Goal: Transaction & Acquisition: Purchase product/service

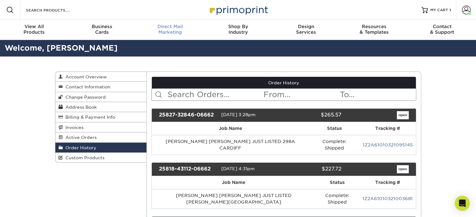
click at [179, 32] on div "Direct Mail Marketing" at bounding box center [170, 29] width 68 height 11
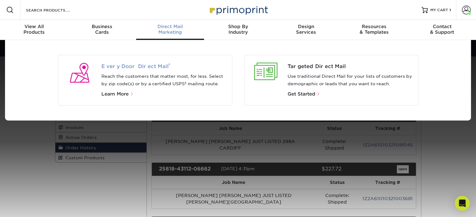
click at [155, 67] on span "Every Door Direct Mail ®" at bounding box center [163, 67] width 125 height 8
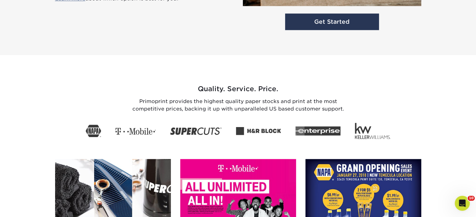
scroll to position [885, 0]
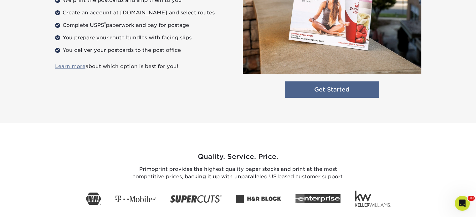
click at [360, 93] on link "Get Started" at bounding box center [332, 89] width 94 height 17
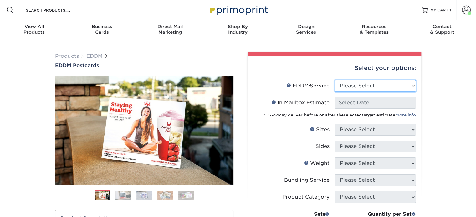
click at [362, 89] on select "Please Select Full Service Print Only" at bounding box center [374, 86] width 81 height 12
select select "print_only"
click at [334, 80] on select "Please Select Full Service Print Only" at bounding box center [374, 86] width 81 height 12
select select "-1"
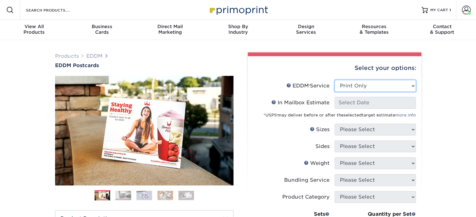
select select "-1"
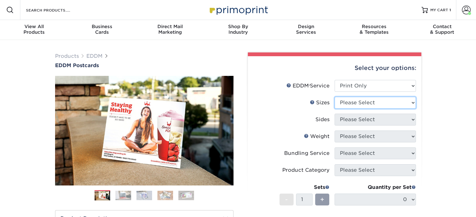
click at [357, 105] on select "Please Select 4.5" x 12" 6" x 12" 6.5" x 8" 6.5" x 9" 6.5" x 12" 7" x 8.5" 8" x…" at bounding box center [374, 103] width 81 height 12
select select "6.50x9.00"
click at [334, 97] on select "Please Select 4.5" x 12" 6" x 12" 6.5" x 8" 6.5" x 9" 6.5" x 12" 7" x 8.5" 8" x…" at bounding box center [374, 103] width 81 height 12
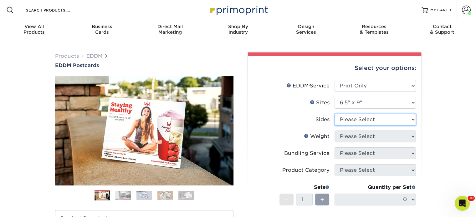
click at [358, 120] on select "Please Select Print Both Sides Print Front Only" at bounding box center [374, 120] width 81 height 12
select select "13abbda7-1d64-4f25-8bb2-c179b224825d"
click at [334, 114] on select "Please Select Print Both Sides Print Front Only" at bounding box center [374, 120] width 81 height 12
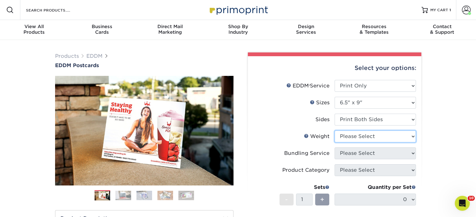
drag, startPoint x: 360, startPoint y: 135, endPoint x: 360, endPoint y: 141, distance: 5.9
click at [360, 135] on select "Please Select 16PT 14PT" at bounding box center [374, 137] width 81 height 12
select select "16PT"
click at [334, 131] on select "Please Select 16PT 14PT" at bounding box center [374, 137] width 81 height 12
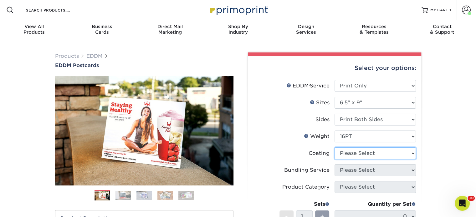
click at [360, 155] on select at bounding box center [374, 154] width 81 height 12
select select "ae367451-b2b8-45df-a344-0f05b6a12993"
click at [334, 148] on select at bounding box center [374, 154] width 81 height 12
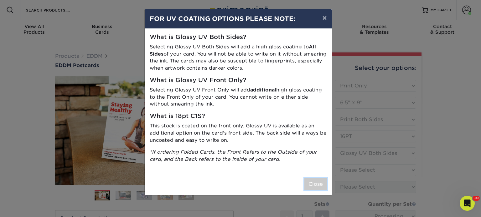
click at [310, 180] on button "Close" at bounding box center [315, 185] width 23 height 12
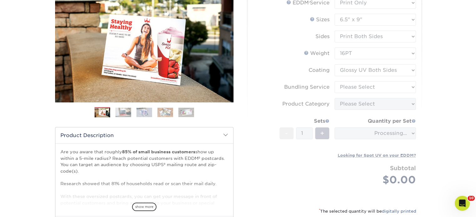
scroll to position [94, 0]
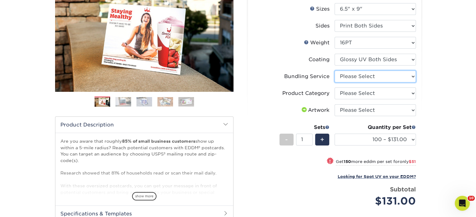
click at [360, 75] on select "Please Select No Bundling Services Yes, Bundles of 50 (+2 Days) Yes, Bundles of…" at bounding box center [374, 77] width 81 height 12
select select "58689abb-25c0-461c-a4c3-a80b627d6649"
click at [334, 71] on select "Please Select No Bundling Services Yes, Bundles of 50 (+2 Days) Yes, Bundles of…" at bounding box center [374, 77] width 81 height 12
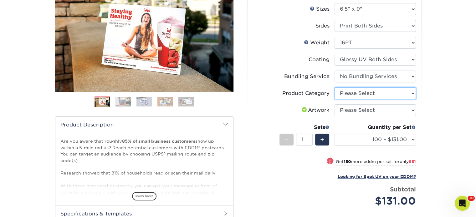
click at [363, 95] on select "Please Select Postcards" at bounding box center [374, 94] width 81 height 12
select select "9b7272e0-d6c8-4c3c-8e97-d3a1bcdab858"
click at [334, 88] on select "Please Select Postcards" at bounding box center [374, 94] width 81 height 12
click at [363, 111] on select "Please Select I will upload files I need a design - $150" at bounding box center [374, 111] width 81 height 12
select select "upload"
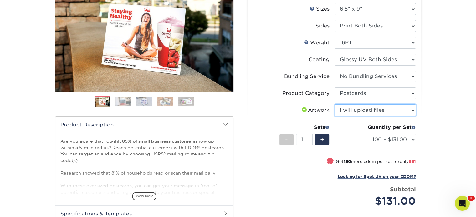
click at [334, 105] on select "Please Select I will upload files I need a design - $150" at bounding box center [374, 111] width 81 height 12
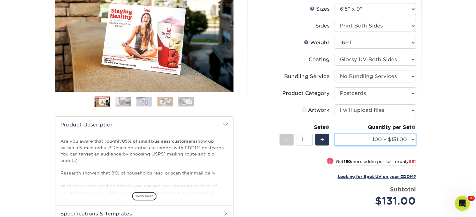
click at [359, 139] on select "100 – $131.00 250 – $182.00 500 – $203.00 1000 – $227.00 2500 – $379.00 5000 – …" at bounding box center [374, 140] width 81 height 12
select select "500 – $203.00"
click at [334, 134] on select "100 – $131.00 250 – $182.00 500 – $203.00 1000 – $227.00 2500 – $379.00 5000 – …" at bounding box center [374, 140] width 81 height 12
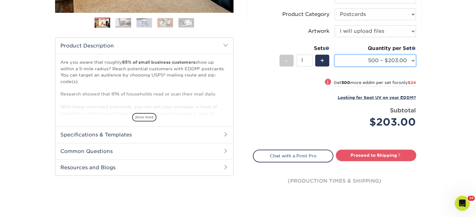
scroll to position [188, 0]
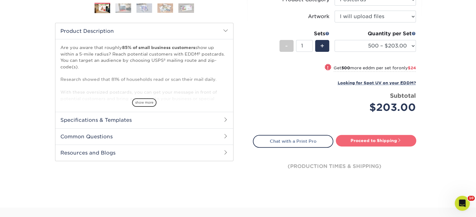
click at [365, 138] on link "Proceed to Shipping" at bounding box center [376, 140] width 80 height 11
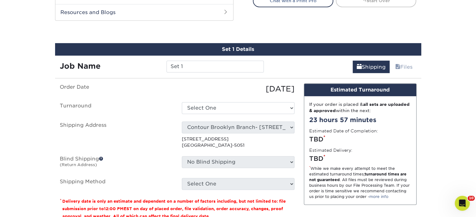
scroll to position [339, 0]
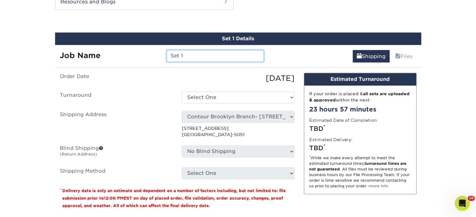
click at [227, 59] on input "Set 1" at bounding box center [214, 56] width 97 height 12
click at [238, 59] on input "MATT NIEVES MARIA PESKIN" at bounding box center [214, 56] width 97 height 12
click at [258, 57] on input "MATT NIEVES MARIA PESKIN" at bounding box center [214, 56] width 97 height 12
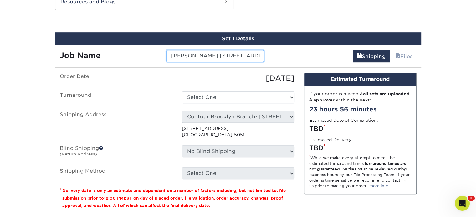
scroll to position [0, 51]
type input "MATT NIEVES MARIA PESKIN 298A CARDIFF COURT"
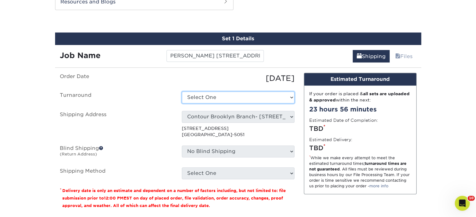
click at [251, 96] on select "Select One 2-4 Business Days 2 Day Next Business Day" at bounding box center [238, 98] width 113 height 12
select select "85e402c1-f951-4e08-96d1-f1db94a1be34"
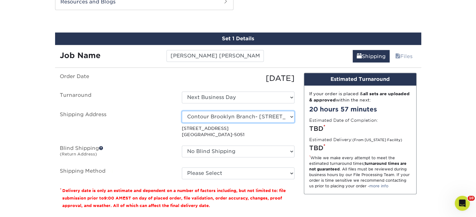
drag, startPoint x: 235, startPoint y: 115, endPoint x: 235, endPoint y: 111, distance: 3.8
click at [235, 115] on select "Select One Realty Connect USA" at bounding box center [238, 117] width 113 height 12
select select "194002"
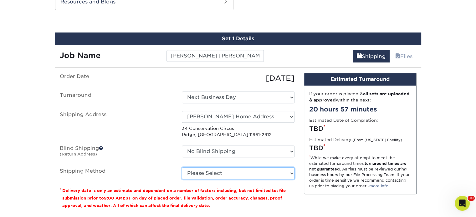
click at [227, 171] on select "Please Select Ground Shipping (+$34.33) 3 Day Shipping Service (+$40.79) 2 Day …" at bounding box center [238, 174] width 113 height 12
select select "03"
click at [182, 168] on select "Please Select Ground Shipping (+$34.33) 3 Day Shipping Service (+$40.79) 2 Day …" at bounding box center [238, 174] width 113 height 12
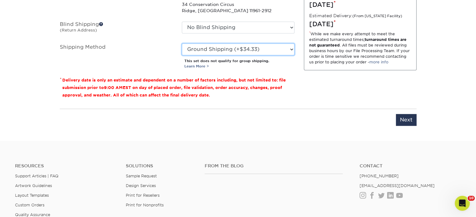
scroll to position [464, 0]
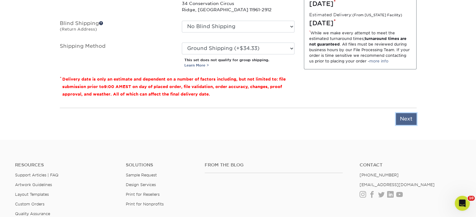
click at [407, 119] on input "Next" at bounding box center [406, 119] width 21 height 12
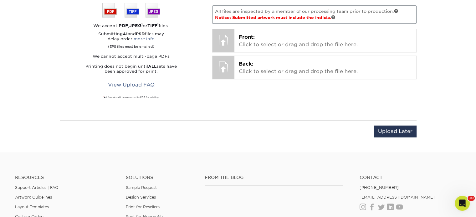
scroll to position [370, 0]
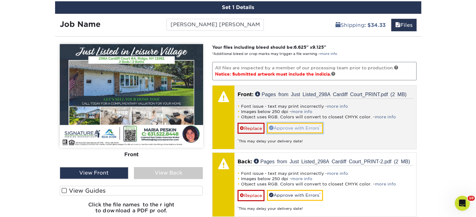
click at [281, 125] on link "Approve with Errors *" at bounding box center [295, 128] width 56 height 11
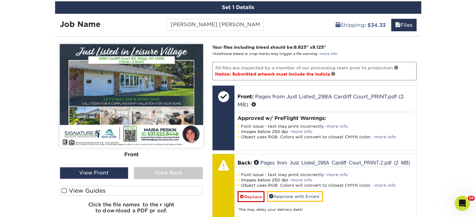
click at [196, 174] on div "View Back" at bounding box center [168, 173] width 69 height 12
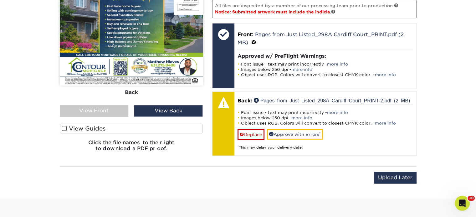
scroll to position [433, 0]
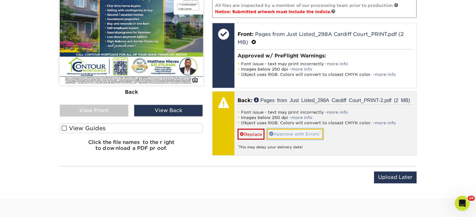
click at [294, 132] on link "Approve with Errors *" at bounding box center [295, 134] width 56 height 11
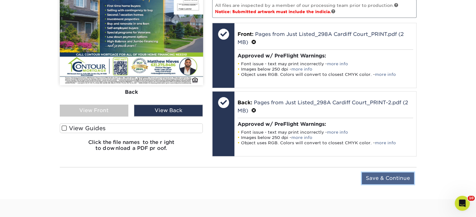
click at [393, 177] on input "Save & Continue" at bounding box center [388, 179] width 52 height 12
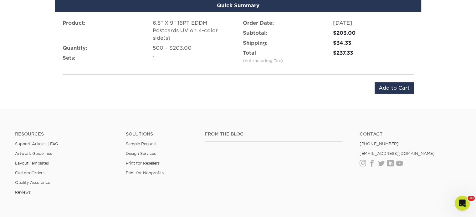
scroll to position [402, 0]
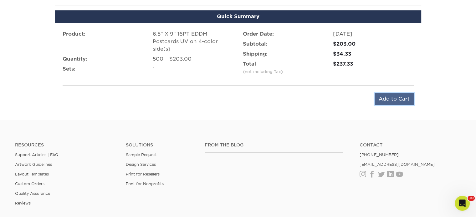
click at [385, 100] on input "Add to Cart" at bounding box center [394, 99] width 39 height 12
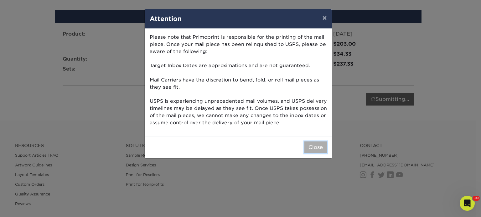
click at [317, 144] on button "Close" at bounding box center [315, 148] width 23 height 12
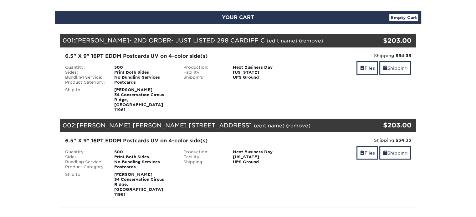
scroll to position [63, 0]
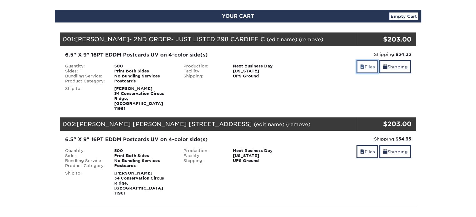
click at [360, 69] on span at bounding box center [362, 66] width 4 height 5
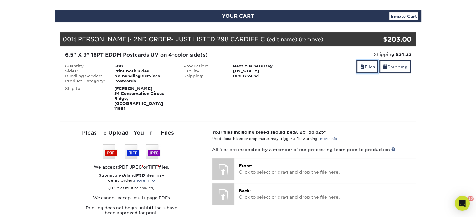
scroll to position [0, 0]
click at [303, 42] on link "(remove)" at bounding box center [311, 40] width 24 height 6
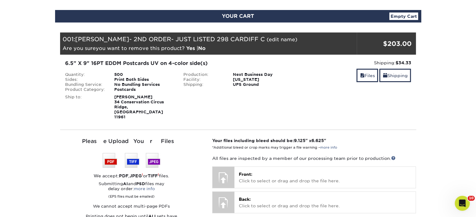
click at [190, 47] on link "Yes" at bounding box center [190, 48] width 9 height 6
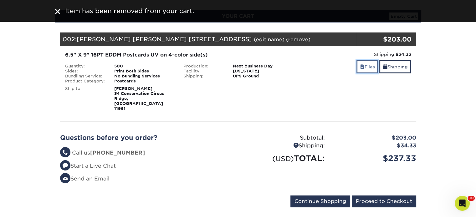
click at [365, 67] on link "Files" at bounding box center [367, 66] width 22 height 13
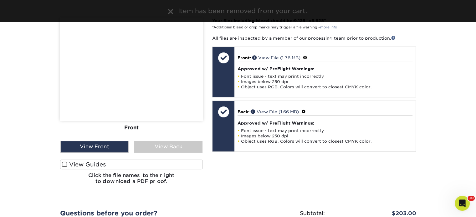
scroll to position [250, 0]
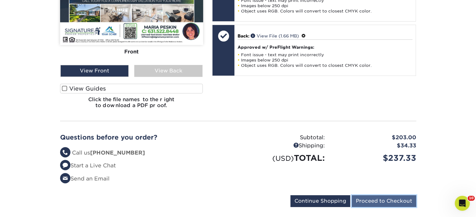
click at [378, 196] on input "Proceed to Checkout" at bounding box center [384, 202] width 64 height 12
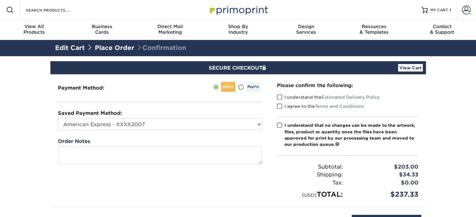
drag, startPoint x: 280, startPoint y: 96, endPoint x: 280, endPoint y: 101, distance: 5.3
click at [280, 96] on span at bounding box center [279, 97] width 5 height 6
click at [0, 0] on input "I understand the Estimated Delivery Policy" at bounding box center [0, 0] width 0 height 0
click at [280, 104] on span at bounding box center [279, 107] width 5 height 6
click at [0, 0] on input "I agree to the Terms and Conditions" at bounding box center [0, 0] width 0 height 0
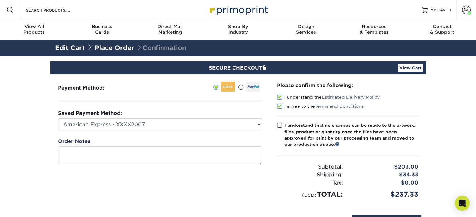
click at [281, 125] on span at bounding box center [279, 126] width 5 height 6
click at [0, 0] on input "I understand that no changes can be made to the artwork, files, product or quan…" at bounding box center [0, 0] width 0 height 0
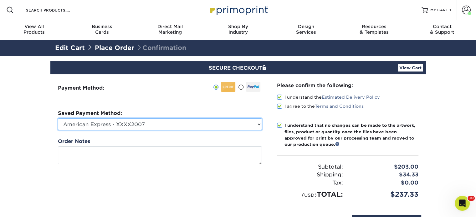
click at [237, 128] on select "American Express - XXXX2007 MasterCard - XXXX7618 American Express - XXXX1003 V…" at bounding box center [160, 125] width 204 height 12
select select "34500"
click at [58, 119] on select "American Express - XXXX2007 MasterCard - XXXX7618 American Express - XXXX1003 V…" at bounding box center [160, 125] width 204 height 12
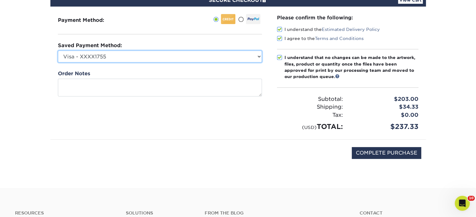
scroll to position [125, 0]
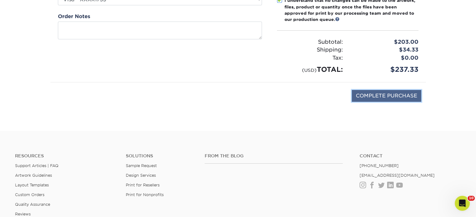
click at [374, 93] on input "COMPLETE PURCHASE" at bounding box center [386, 96] width 69 height 12
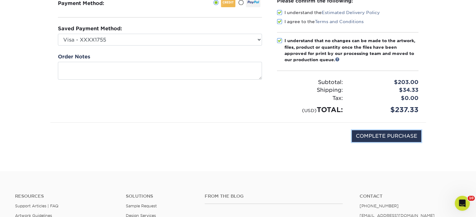
scroll to position [63, 0]
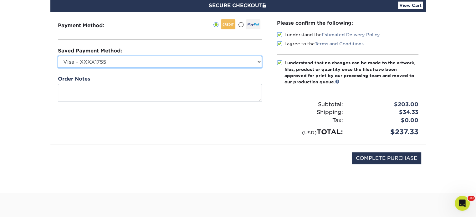
click at [111, 63] on select "American Express - XXXX2007 MasterCard - XXXX7618 American Express - XXXX1003 V…" at bounding box center [160, 62] width 204 height 12
click at [58, 56] on select "American Express - XXXX2007 MasterCard - XXXX7618 American Express - XXXX1003 V…" at bounding box center [160, 62] width 204 height 12
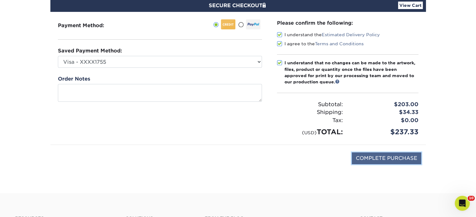
click at [393, 160] on input "COMPLETE PURCHASE" at bounding box center [386, 159] width 69 height 12
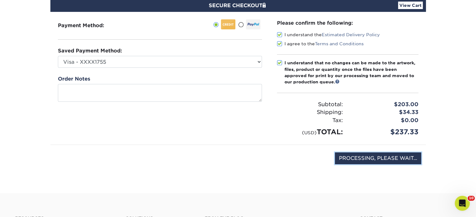
type input "COMPLETE PURCHASE"
